Goal: Communication & Community: Answer question/provide support

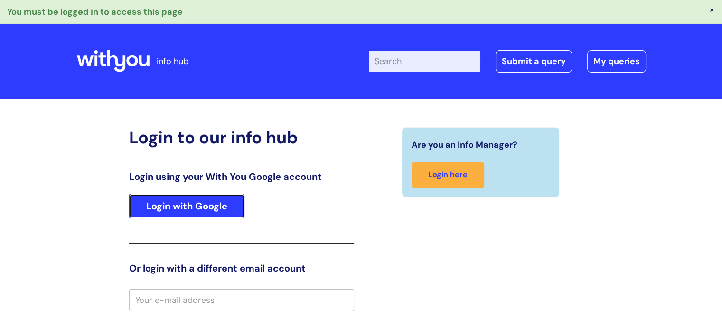
click at [203, 206] on link "Login with Google" at bounding box center [186, 206] width 115 height 25
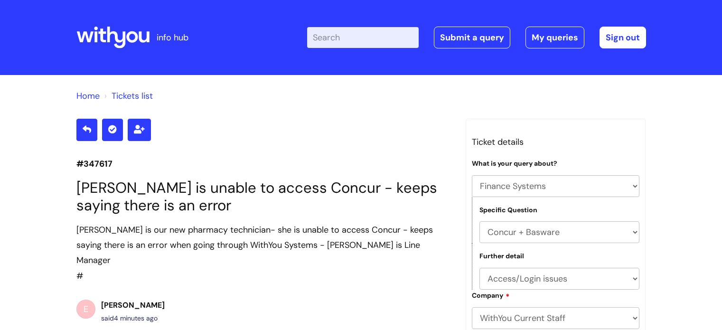
select select "Finance Systems"
select select "Concur + Basware"
select select "Access/Login issues"
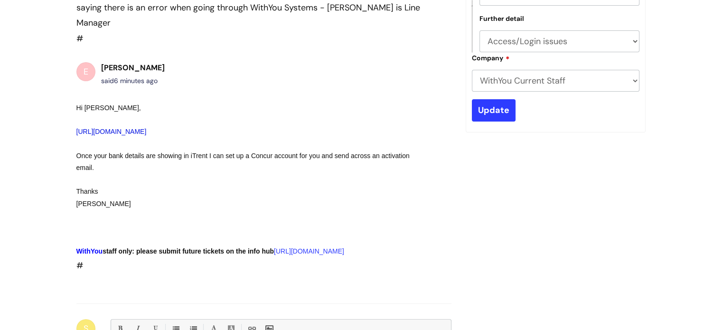
scroll to position [285, 0]
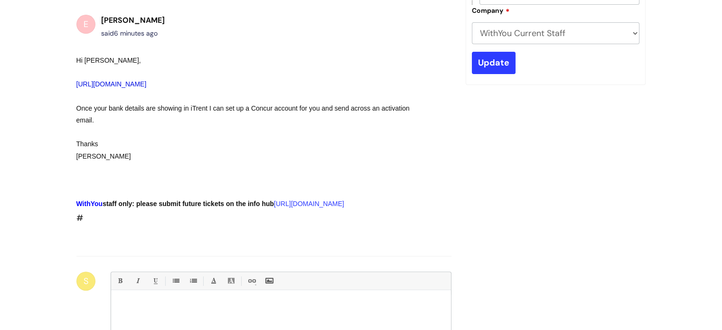
click at [119, 80] on link "https://infohub.wearewithyou.org.uk/helpdesk/tickets/347617" at bounding box center [111, 84] width 70 height 8
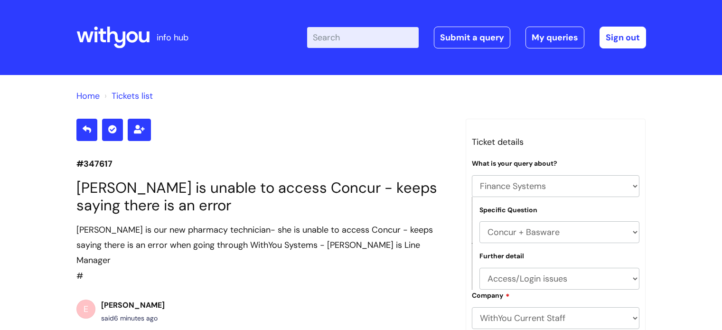
select select "Finance Systems"
select select "Concur + Basware"
select select "Access/Login issues"
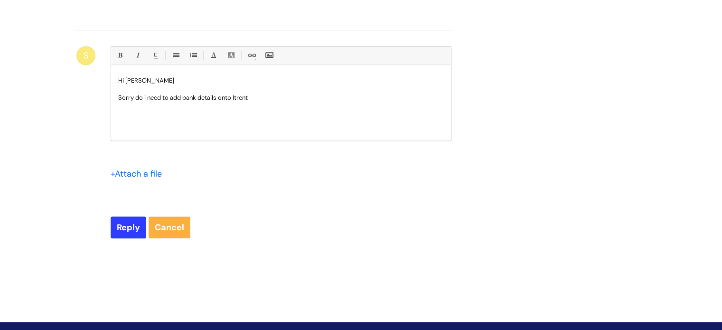
scroll to position [517, 0]
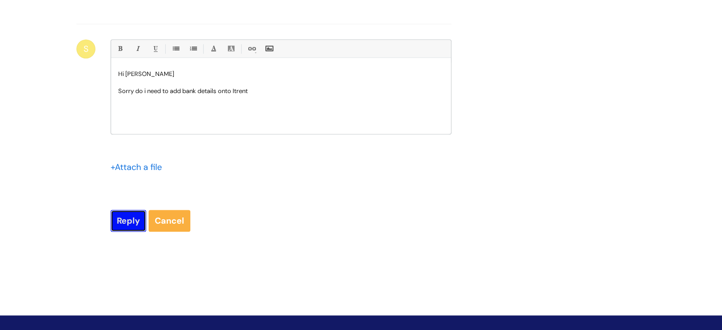
click at [119, 220] on input "Reply" at bounding box center [129, 221] width 36 height 22
type input "Please Wait..."
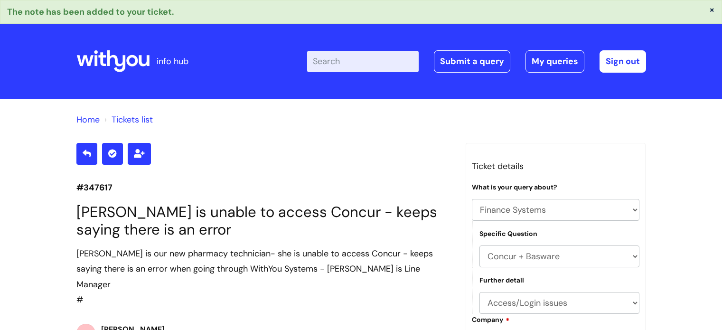
select select "Finance Systems"
select select "Concur + Basware"
select select "Access/Login issues"
click at [79, 8] on div "× The note has been added to your ticket." at bounding box center [361, 12] width 722 height 24
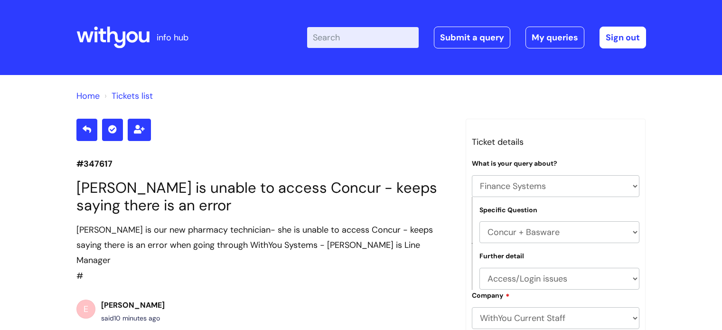
select select "Finance Systems"
select select "Concur + Basware"
select select "Access/Login issues"
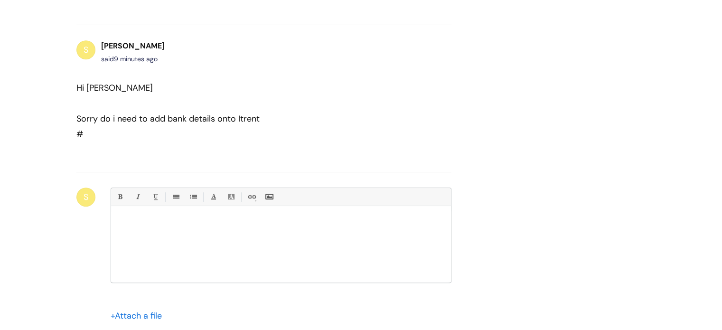
scroll to position [564, 0]
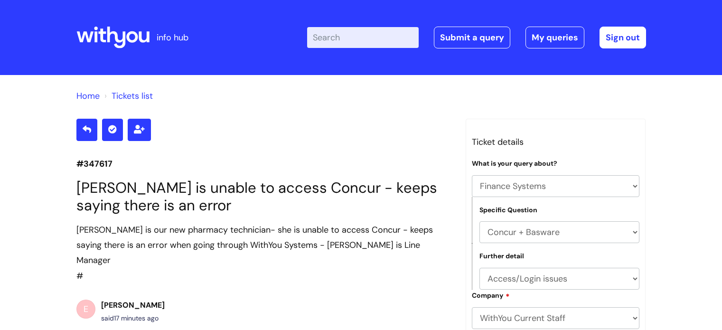
select select "Finance Systems"
select select "Concur + Basware"
select select "Access/Login issues"
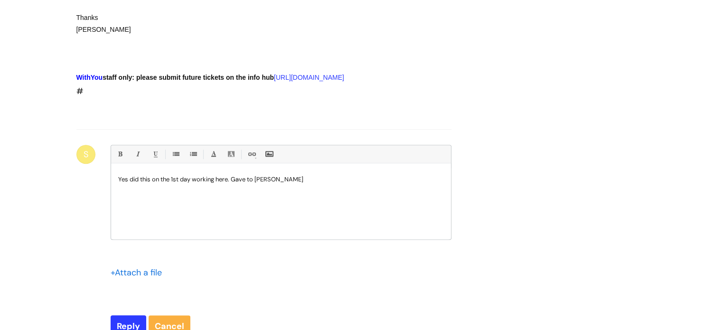
scroll to position [828, 0]
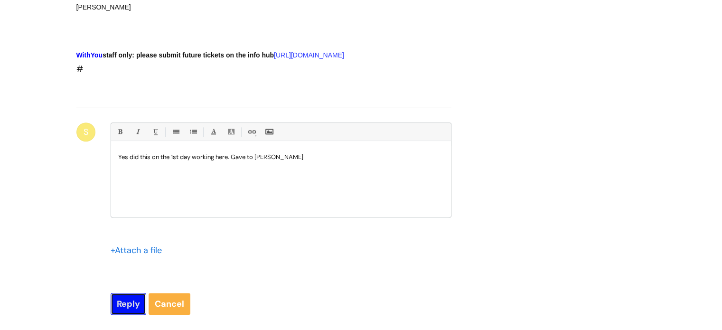
click at [120, 311] on input "Reply" at bounding box center [129, 304] width 36 height 22
type input "Please Wait..."
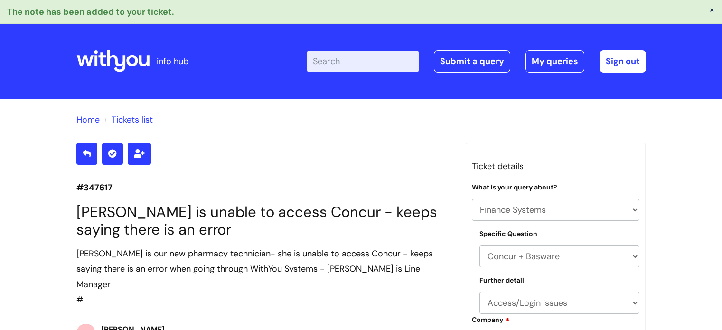
select select "Finance Systems"
select select "Concur + Basware"
select select "Access/Login issues"
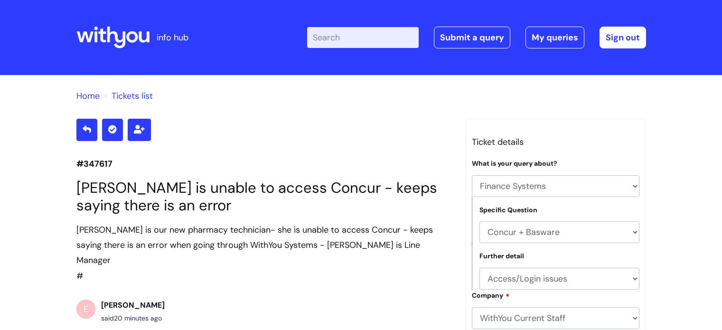
select select "Finance Systems"
select select "Concur + Basware"
select select "Access/Login issues"
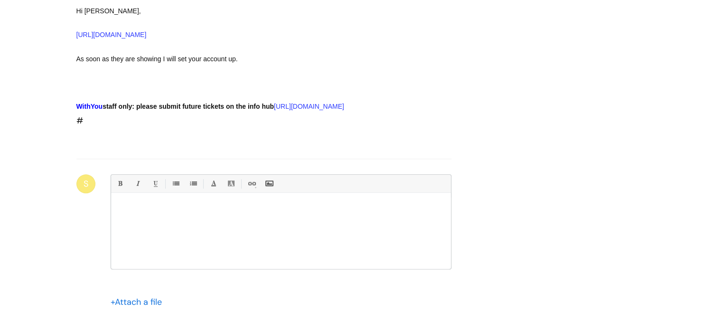
scroll to position [978, 0]
